Goal: Task Accomplishment & Management: Use online tool/utility

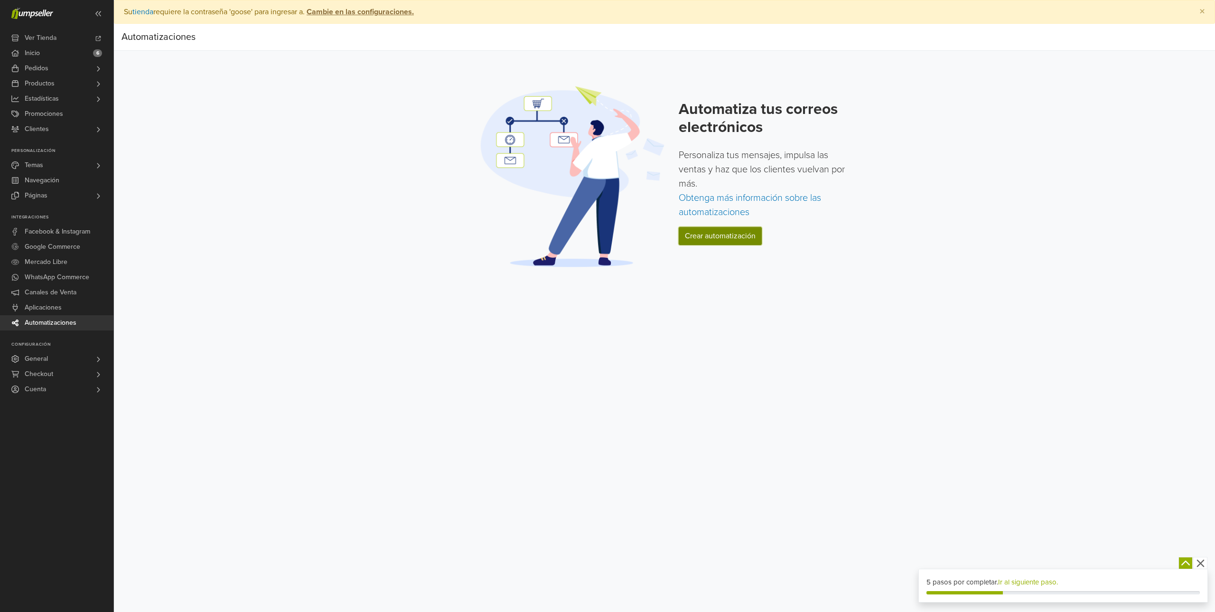
click at [711, 232] on link "Crear automatización" at bounding box center [720, 236] width 83 height 18
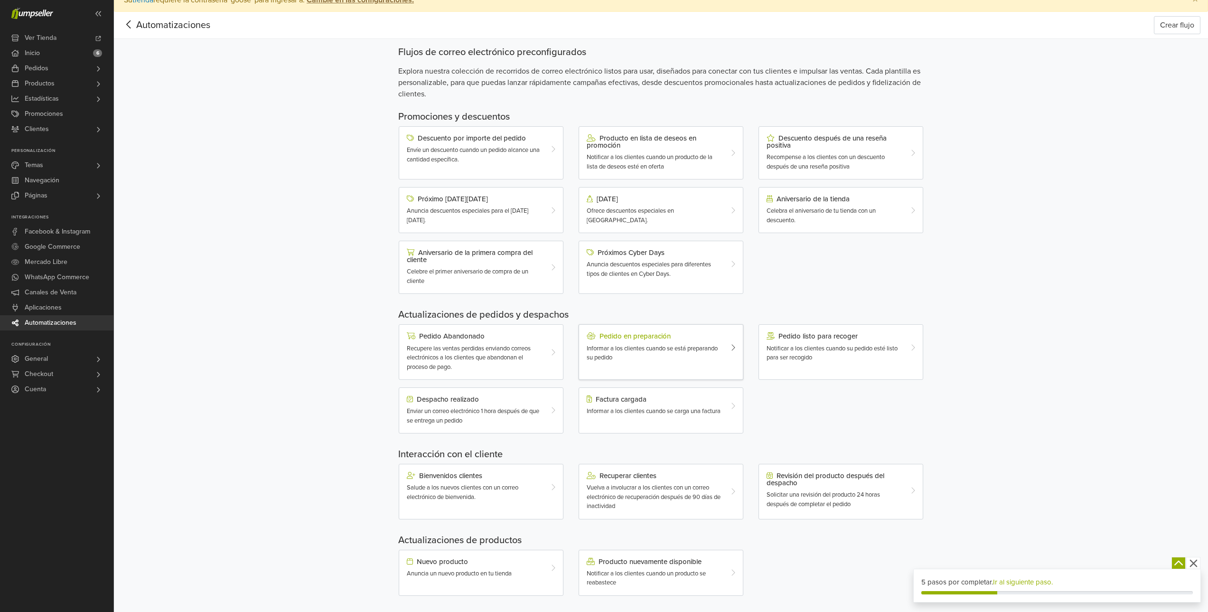
scroll to position [19, 0]
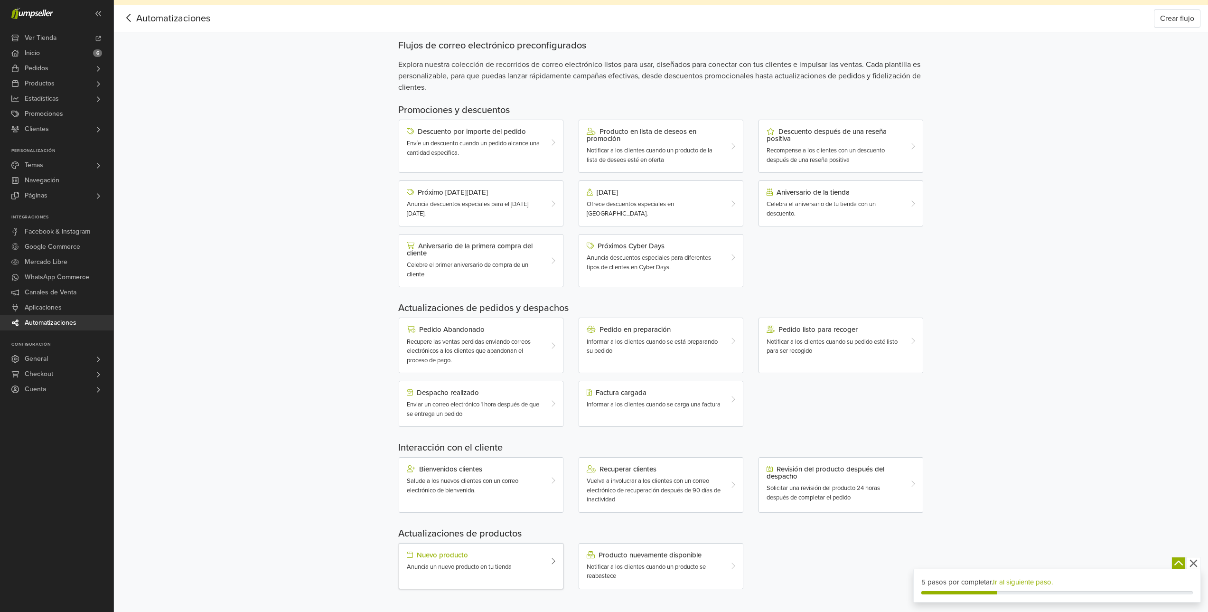
click at [458, 564] on span "Anuncia un nuevo producto en tu tienda" at bounding box center [459, 567] width 105 height 8
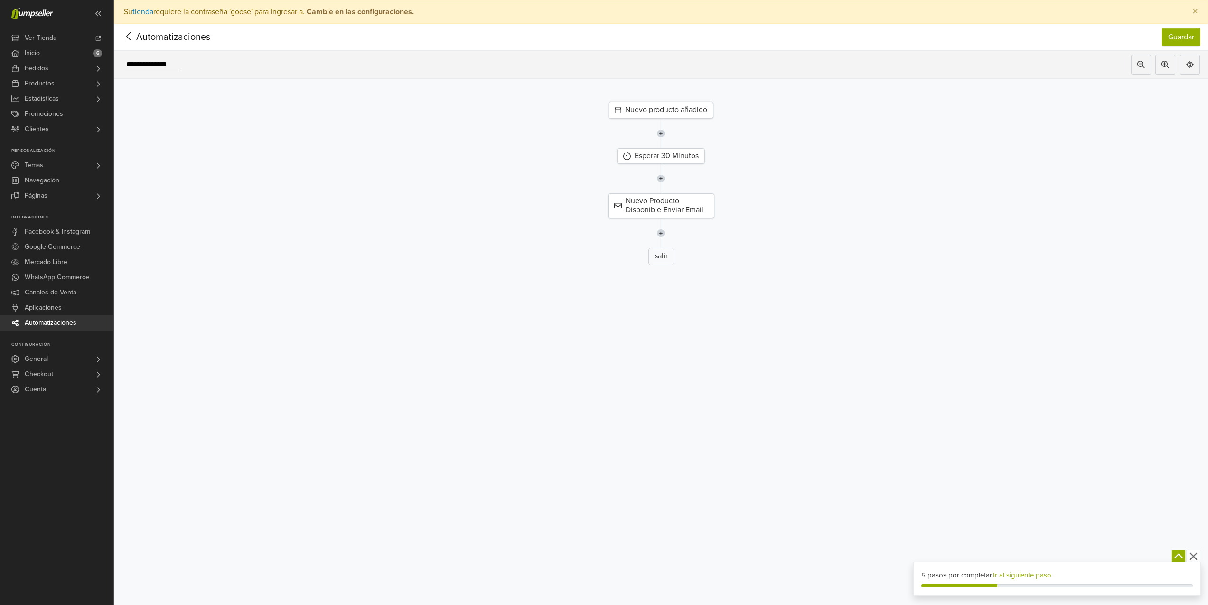
click at [133, 43] on div at bounding box center [129, 37] width 15 height 14
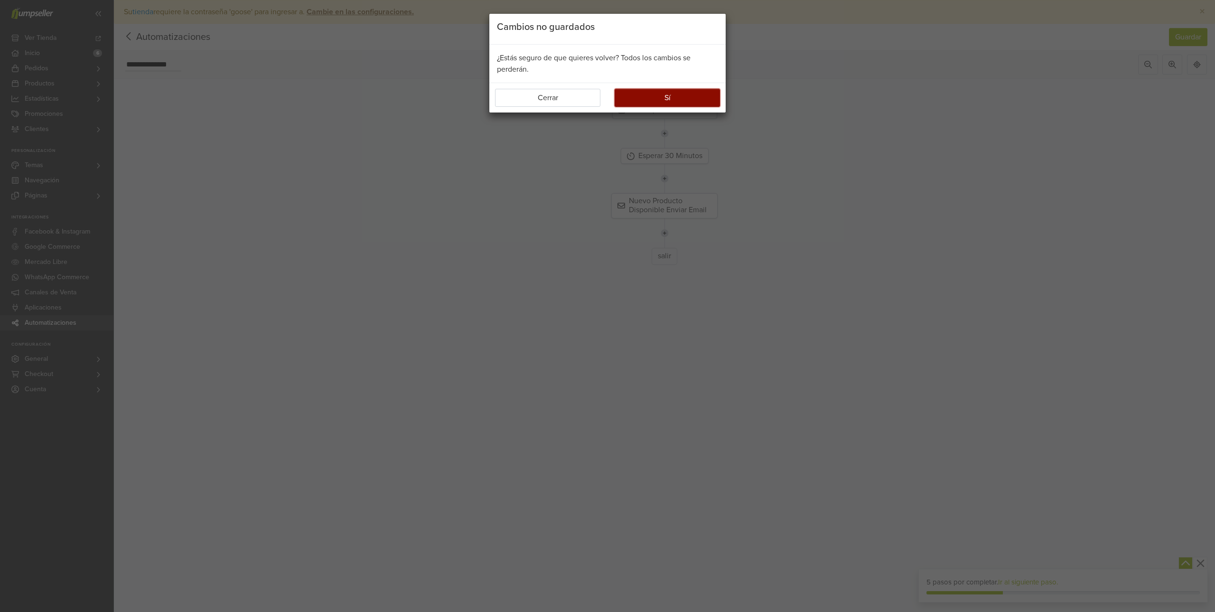
click at [637, 97] on button "Sí" at bounding box center [667, 98] width 105 height 18
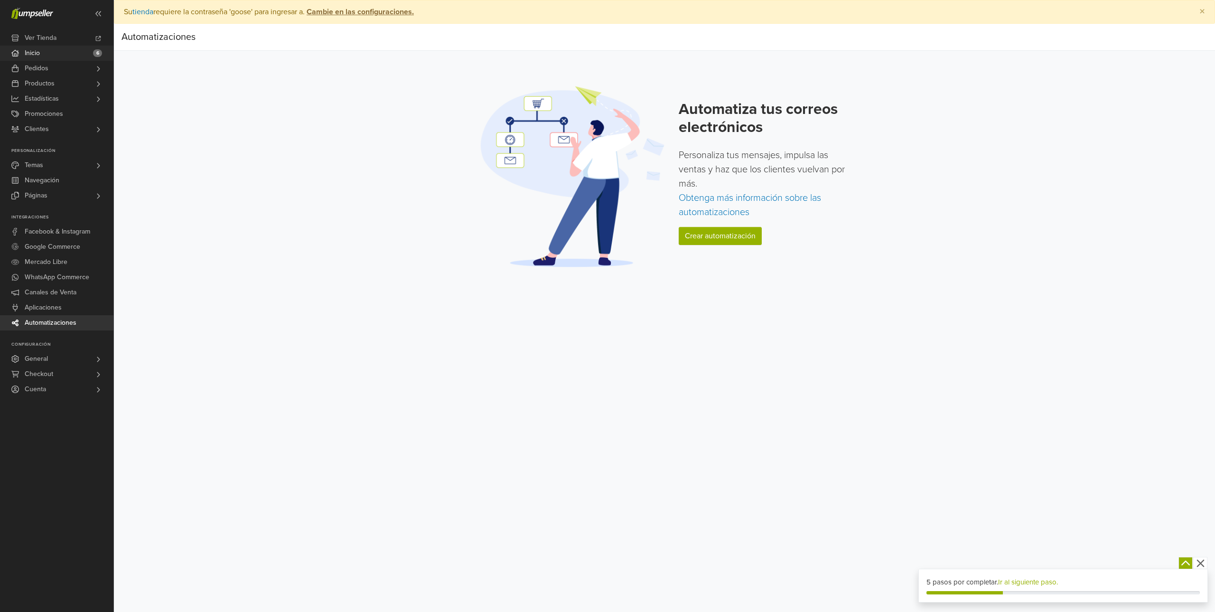
click at [36, 53] on span "Inicio" at bounding box center [32, 53] width 15 height 15
